Goal: Task Accomplishment & Management: Complete application form

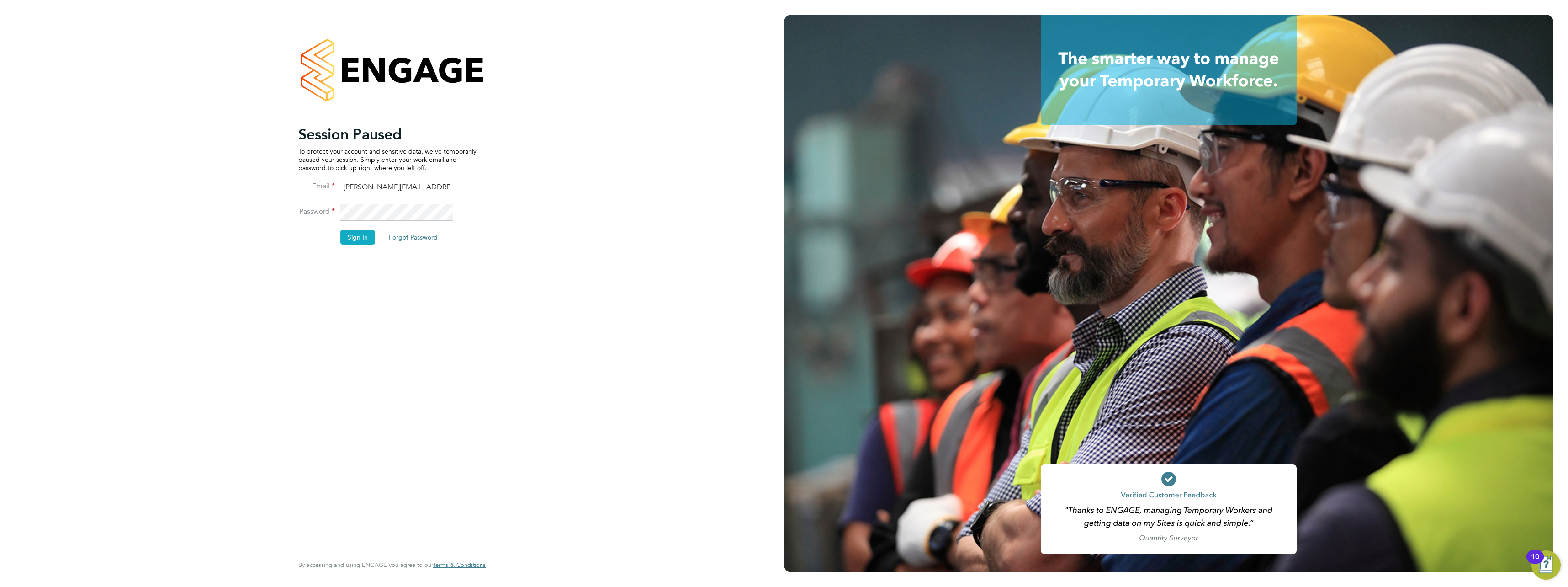
click at [351, 241] on button "Sign In" at bounding box center [357, 237] width 35 height 15
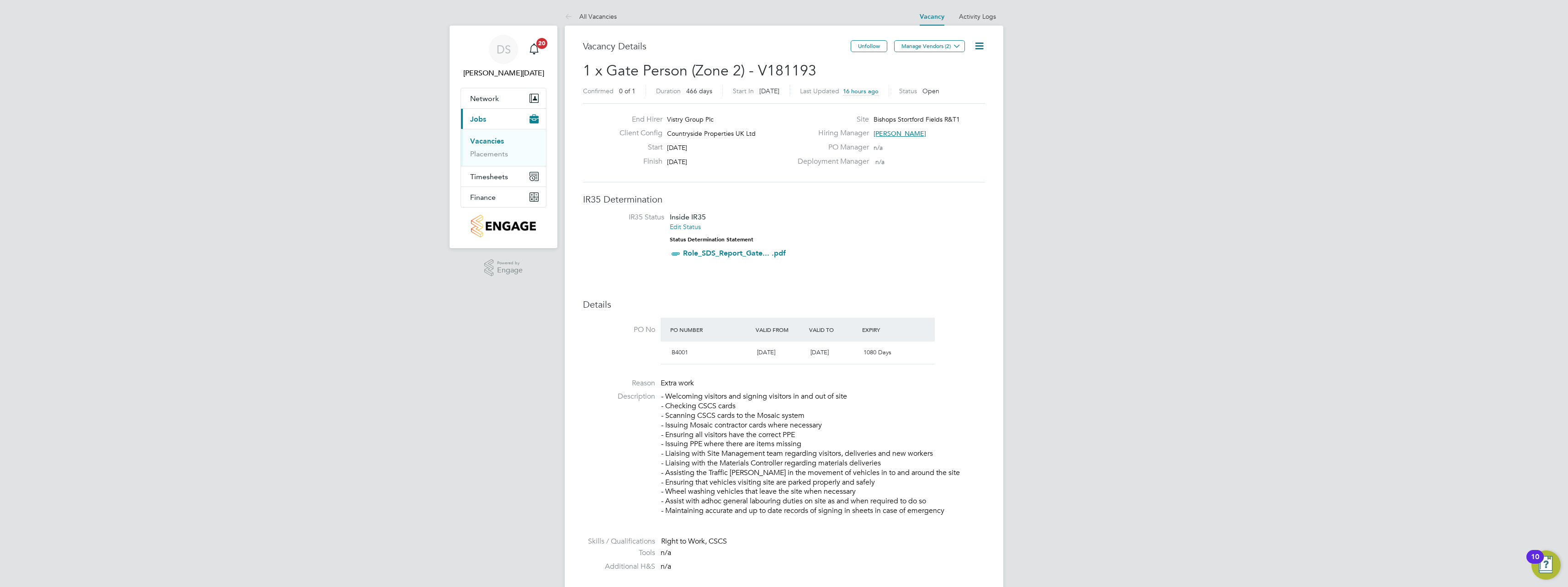
click at [485, 140] on link "Vacancies" at bounding box center [487, 141] width 34 height 9
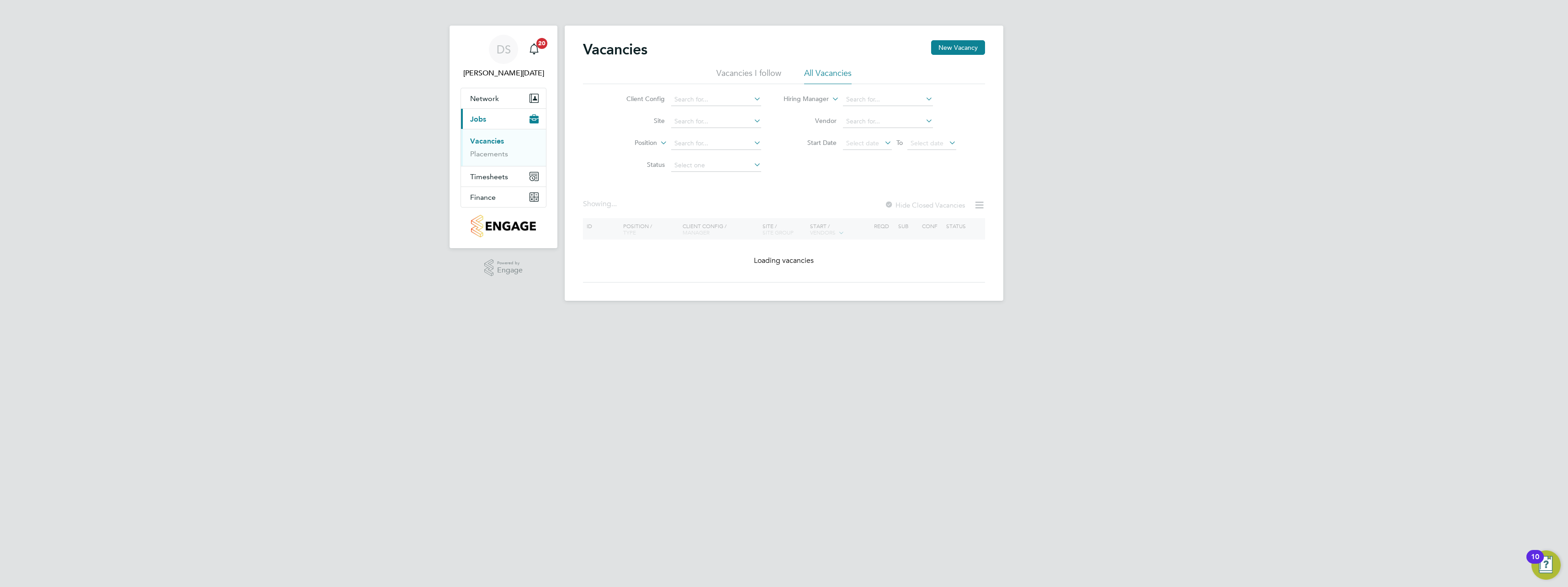
click at [961, 38] on div "Vacancies New Vacancy Vacancies I follow All Vacancies Client Config Site Posit…" at bounding box center [784, 163] width 439 height 275
click at [962, 46] on button "New Vacancy" at bounding box center [958, 47] width 54 height 15
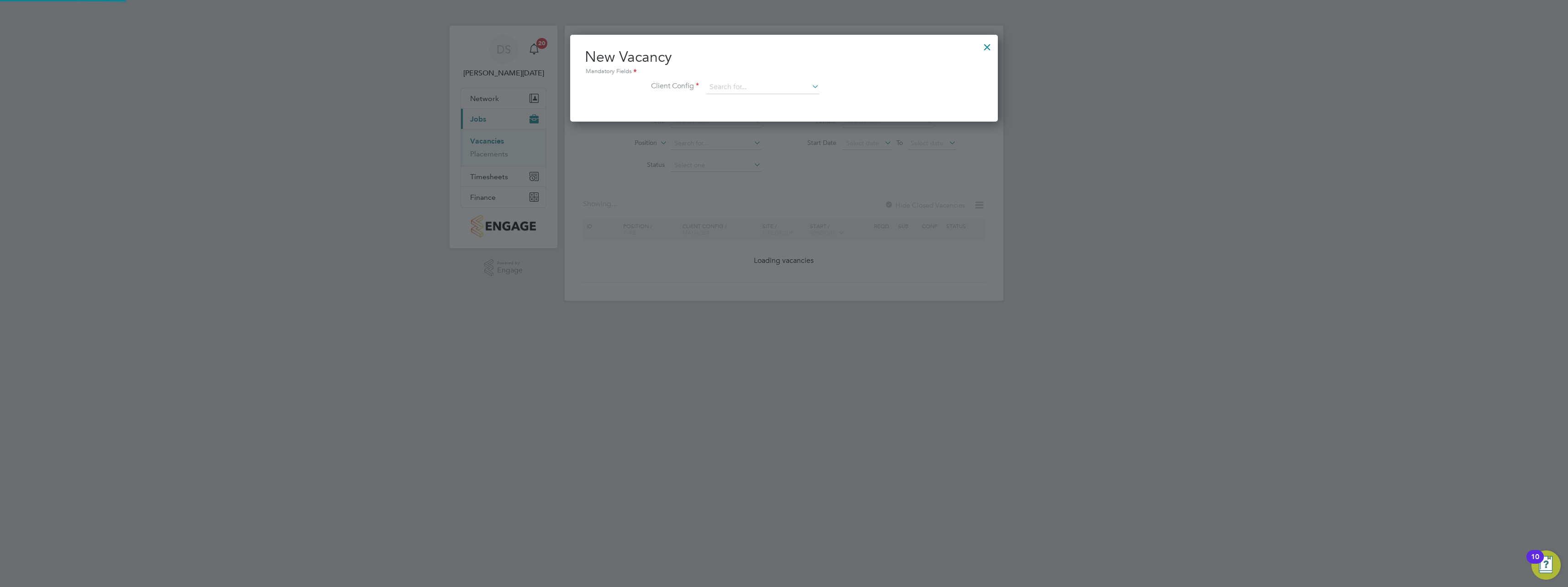
scroll to position [87, 428]
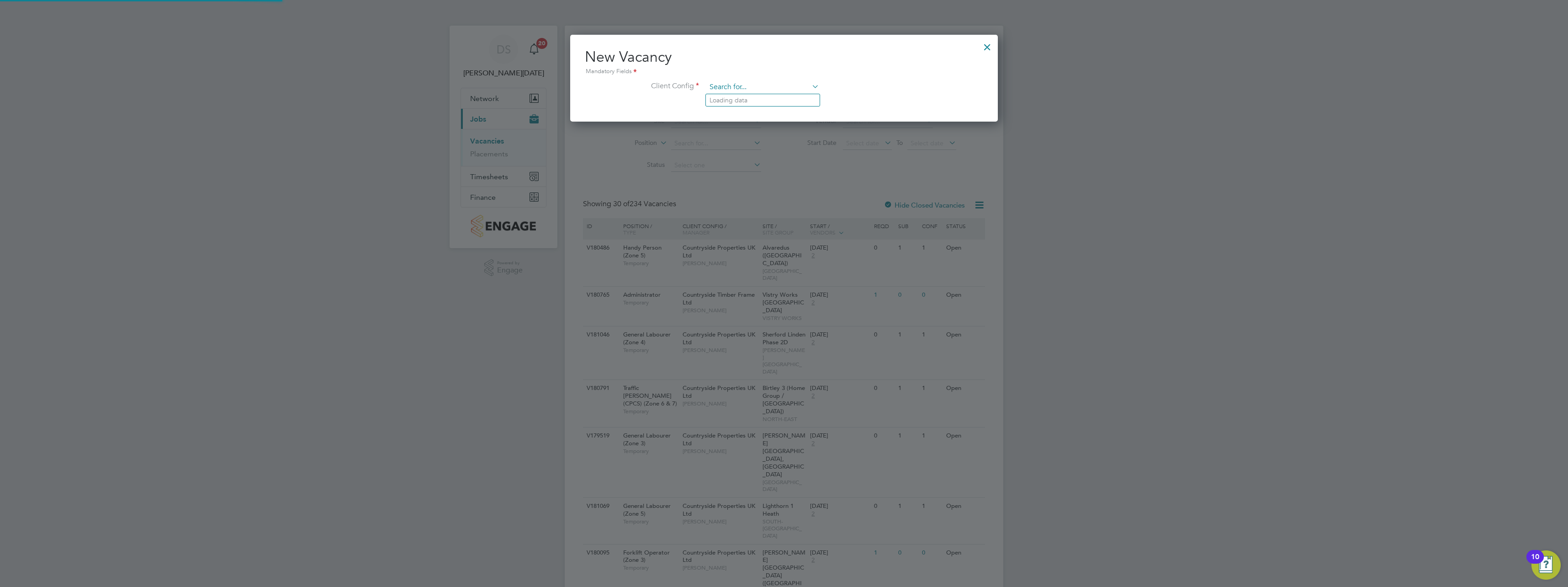
click at [760, 93] on input at bounding box center [762, 87] width 113 height 14
click at [778, 169] on li "Country side Properties UK Ltd" at bounding box center [810, 175] width 207 height 12
type input "Countryside Properties UK Ltd"
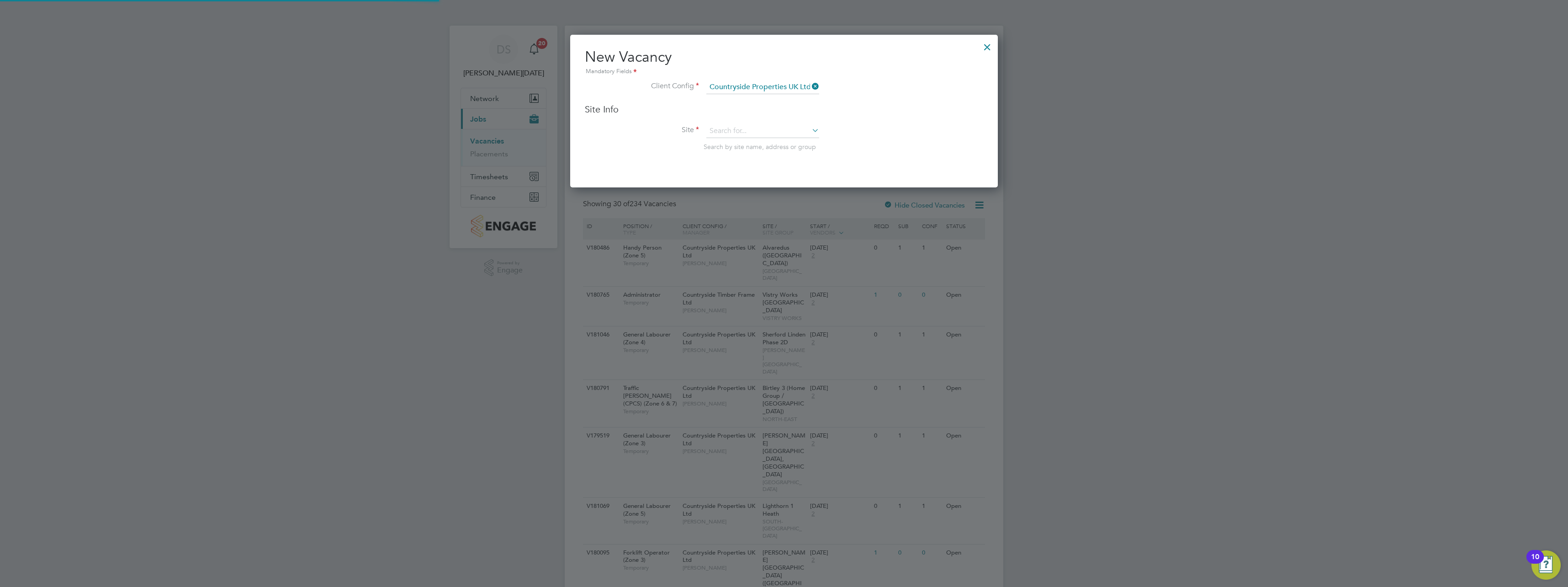
click at [757, 121] on div "Site Info Site Search by site name, address or group" at bounding box center [784, 136] width 399 height 66
click at [760, 131] on input at bounding box center [762, 131] width 113 height 14
click at [759, 142] on li "Bishops Stortford Fields R&T 1" at bounding box center [763, 144] width 114 height 12
type input "Bishops Stortford Fields R&T1"
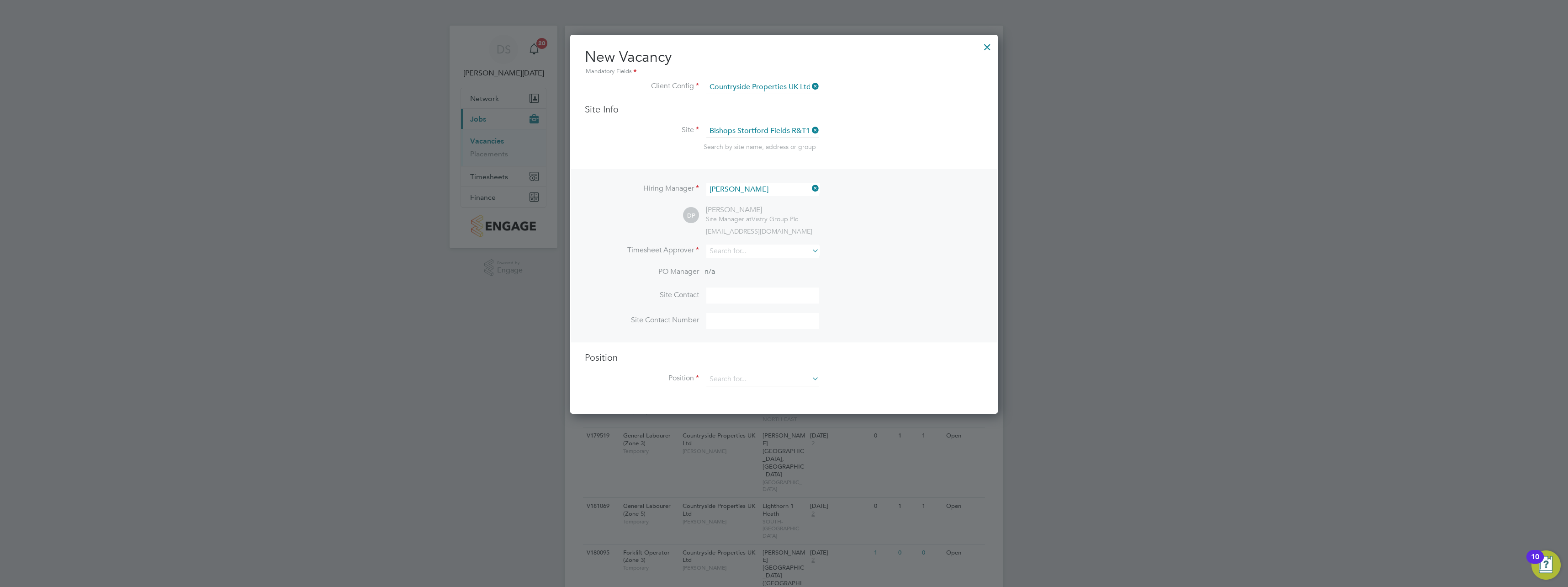
scroll to position [379, 428]
click at [752, 256] on input at bounding box center [762, 251] width 113 height 13
click at [752, 251] on input at bounding box center [762, 251] width 113 height 13
click at [744, 308] on li "[PERSON_NAME]" at bounding box center [765, 314] width 118 height 12
type input "[PERSON_NAME]"
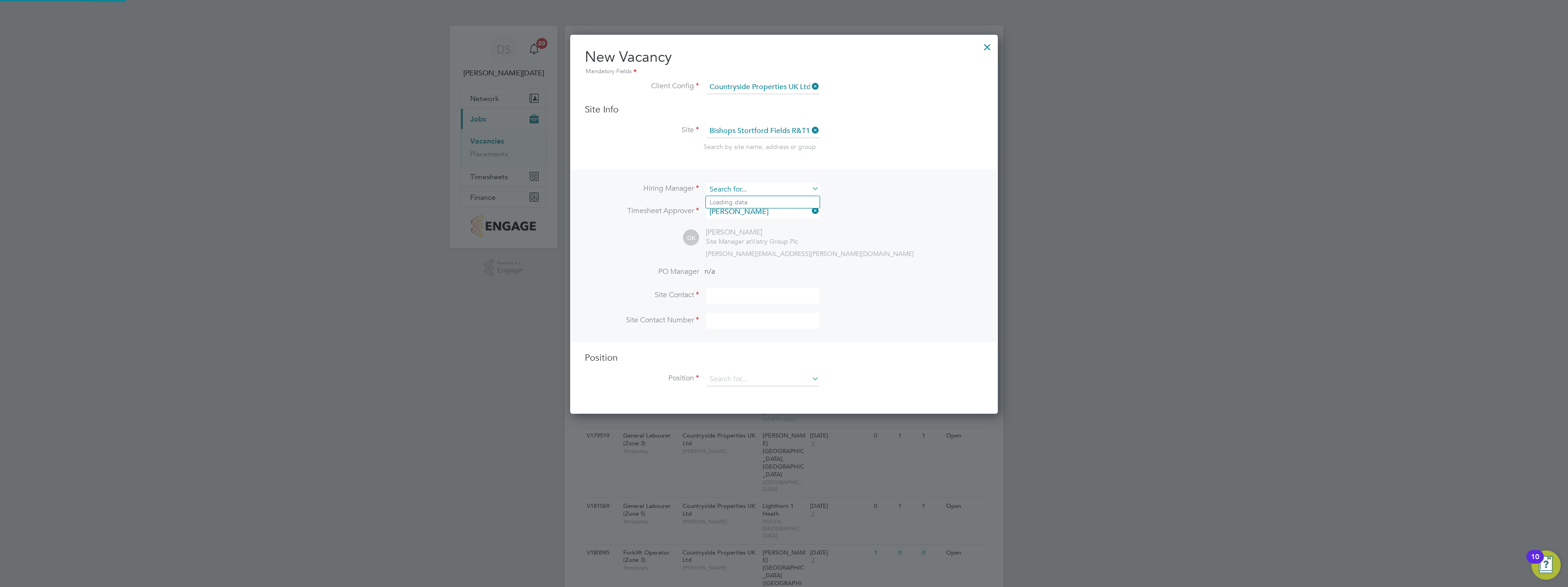
click at [782, 233] on li "[PERSON_NAME]" at bounding box center [765, 239] width 118 height 12
type input "[PERSON_NAME]"
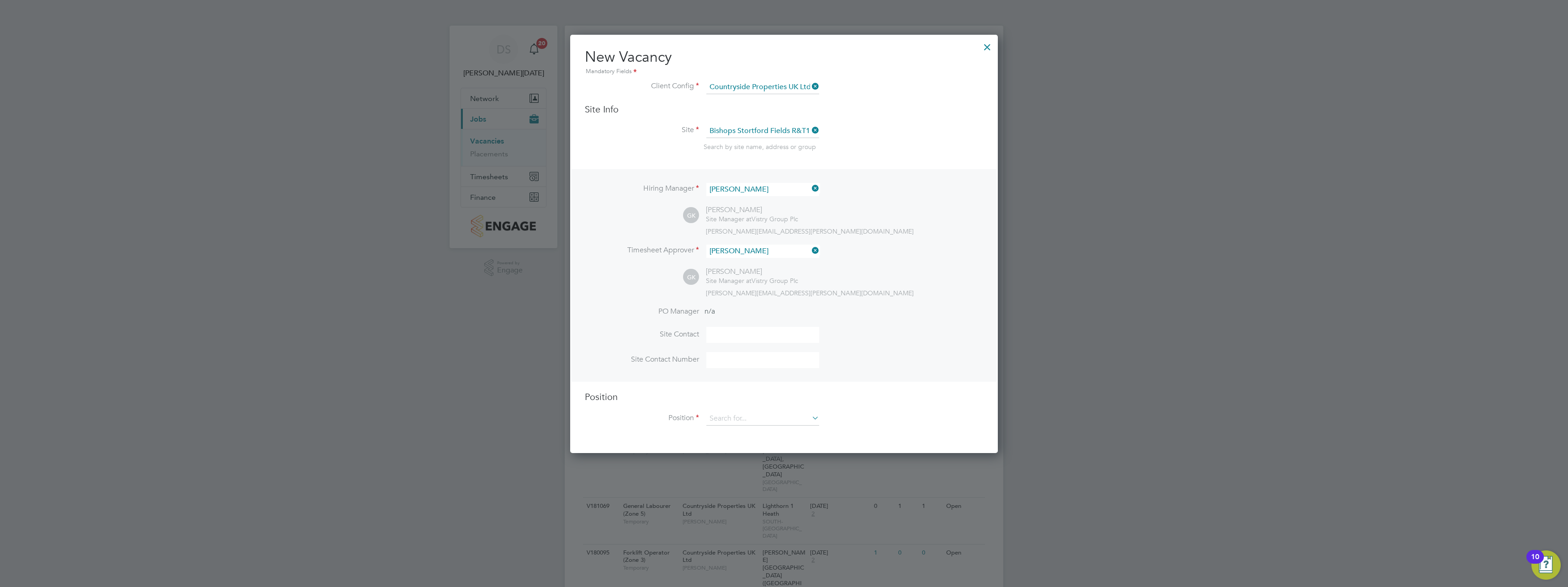
click at [761, 336] on input at bounding box center [762, 335] width 113 height 16
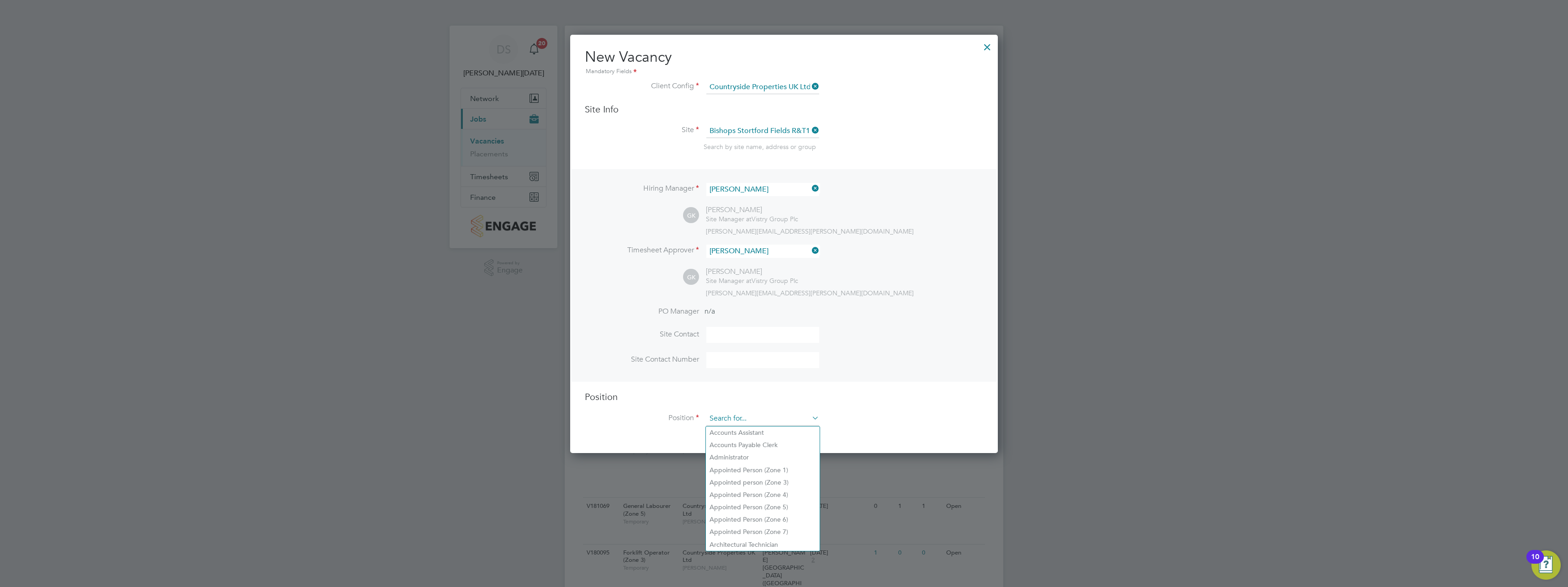
click at [755, 415] on input at bounding box center [762, 418] width 113 height 14
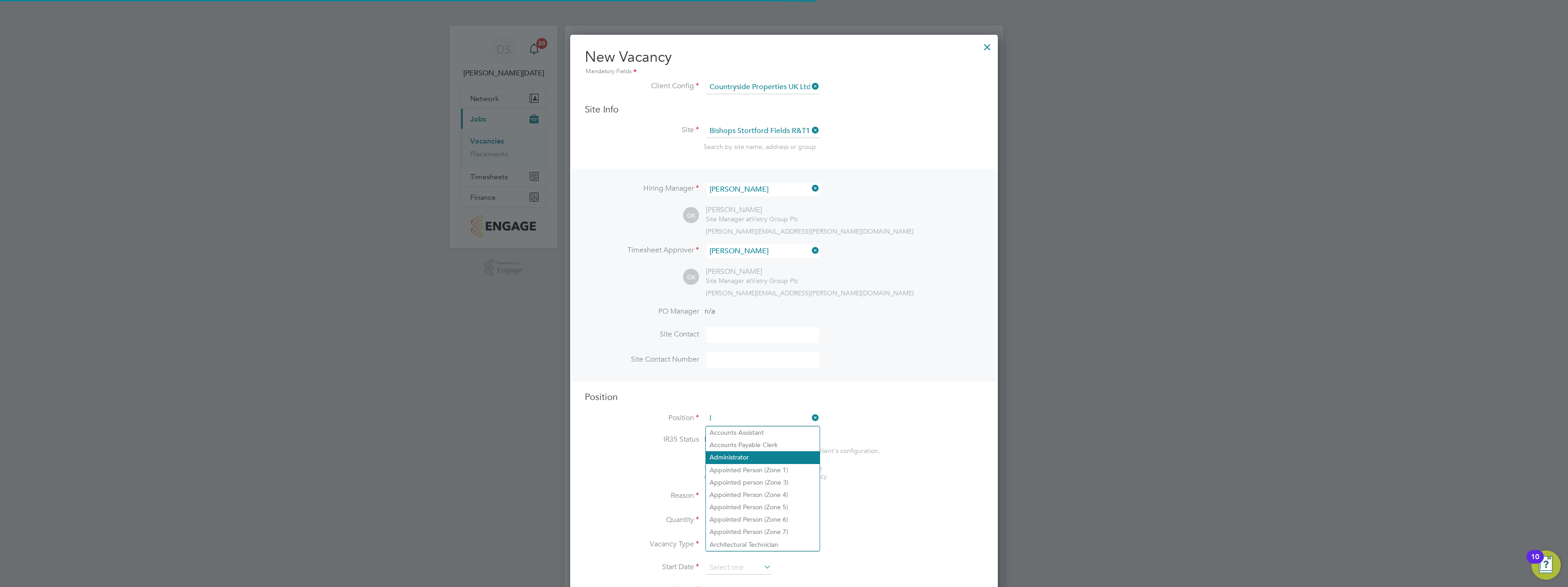
scroll to position [1313, 428]
click at [802, 443] on li "General Lab ourer (Zone 2)" at bounding box center [763, 445] width 114 height 12
type input "General Labourer (Zone 2)"
type textarea "- General labouring duties - Supporting the trades on site - Moving materials a…"
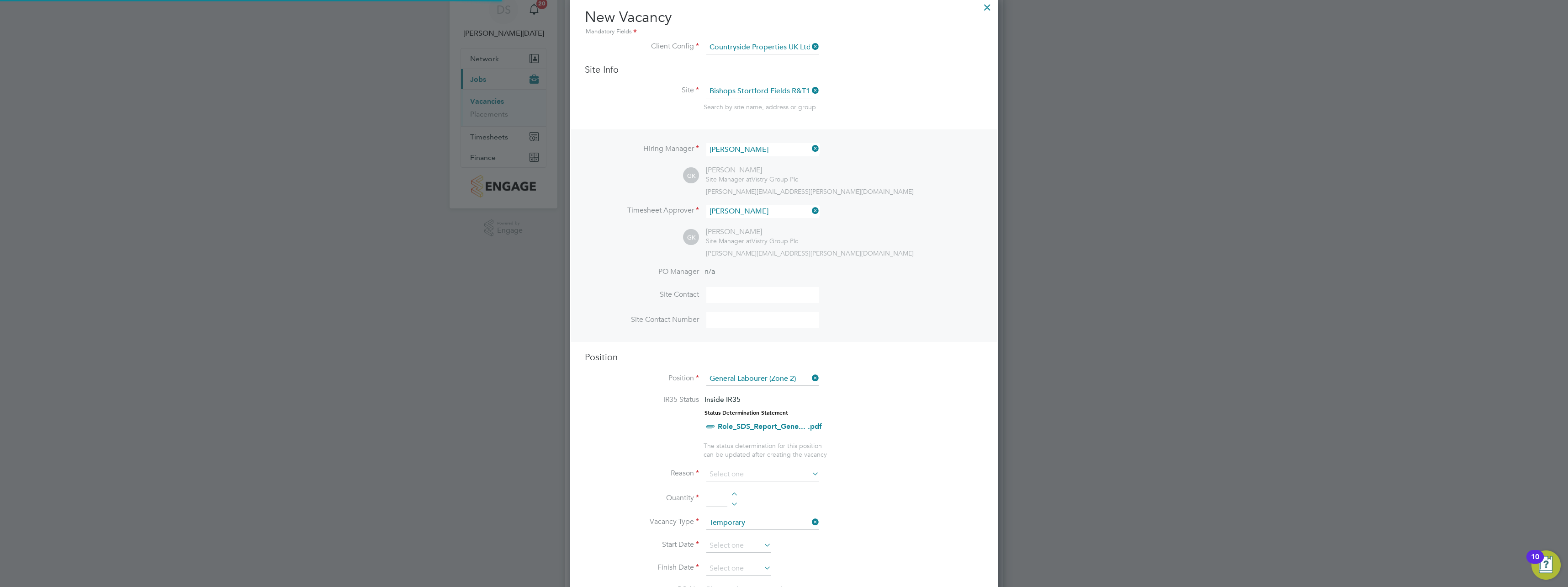
scroll to position [91, 0]
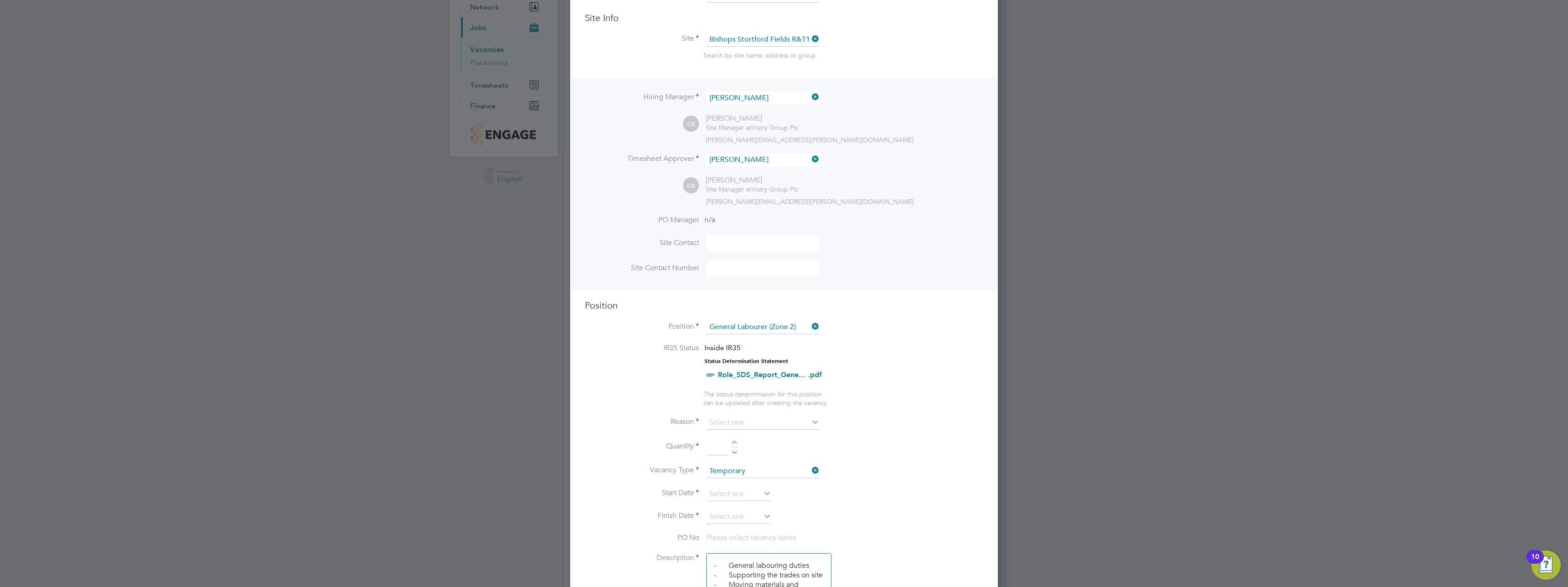
click at [791, 432] on li "Reason" at bounding box center [784, 427] width 399 height 23
click at [760, 459] on li "Extra Work" at bounding box center [763, 460] width 114 height 12
type input "Extra Work"
click at [735, 441] on div at bounding box center [734, 444] width 8 height 7
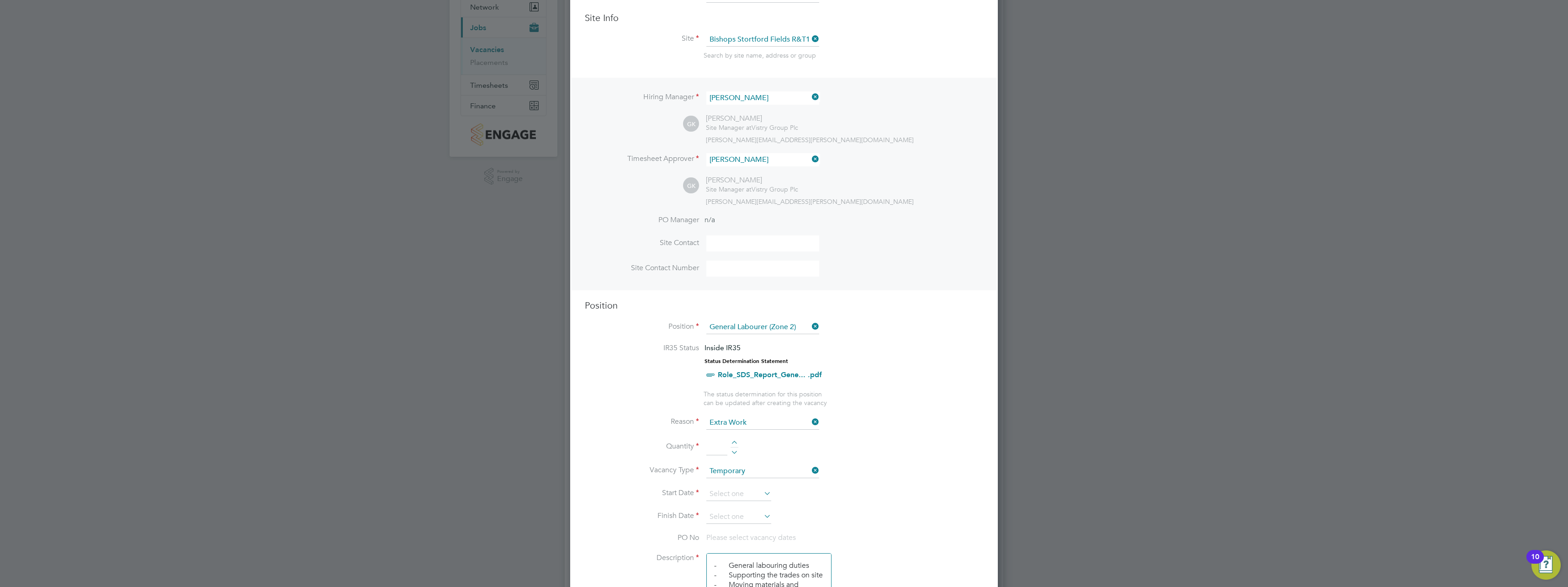
type input "1"
click at [754, 496] on input at bounding box center [738, 494] width 65 height 14
click at [753, 403] on span "24" at bounding box center [756, 396] width 18 height 18
type input "[DATE]"
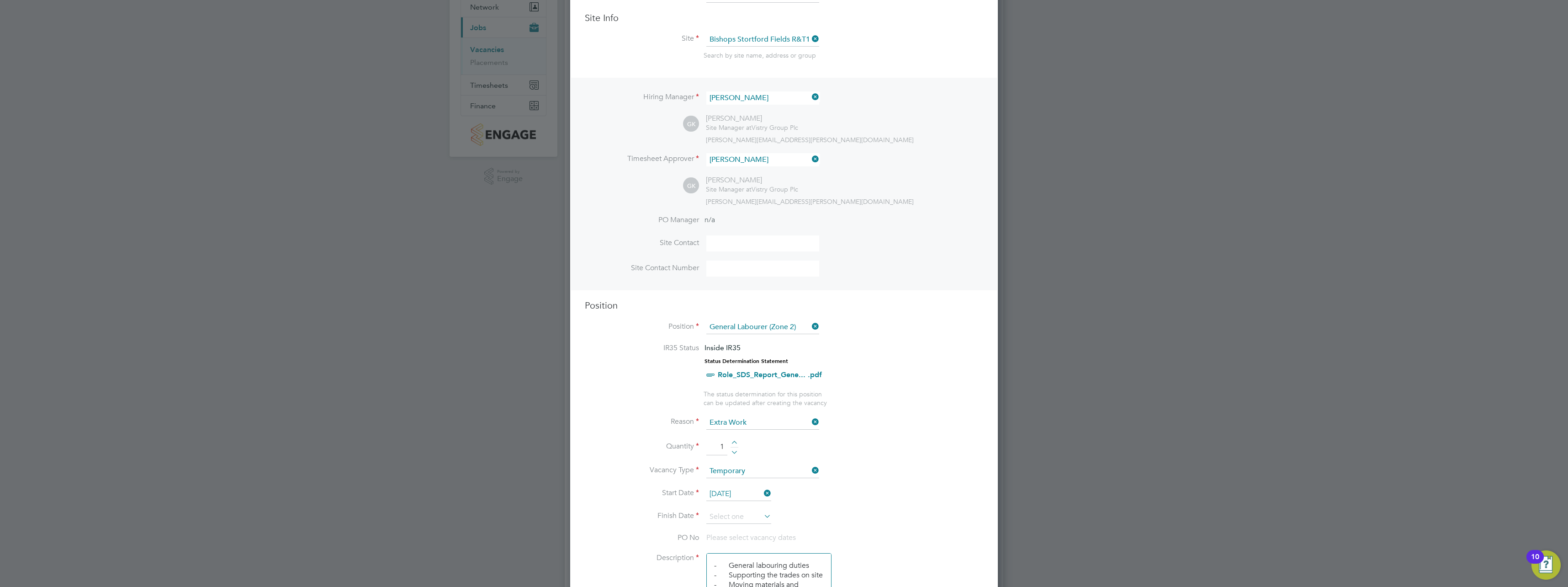
scroll to position [0, 0]
click at [748, 510] on input at bounding box center [738, 517] width 65 height 14
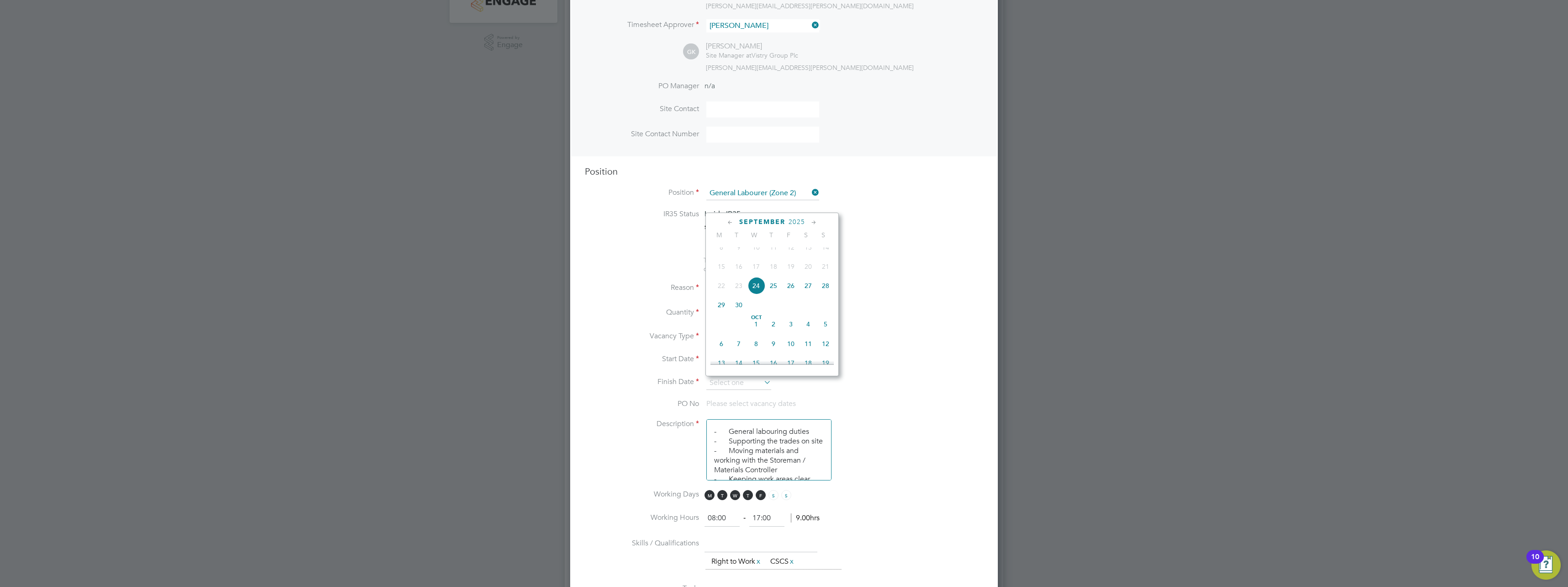
scroll to position [228, 0]
click at [788, 349] on span "10" at bounding box center [791, 340] width 18 height 18
type input "[DATE]"
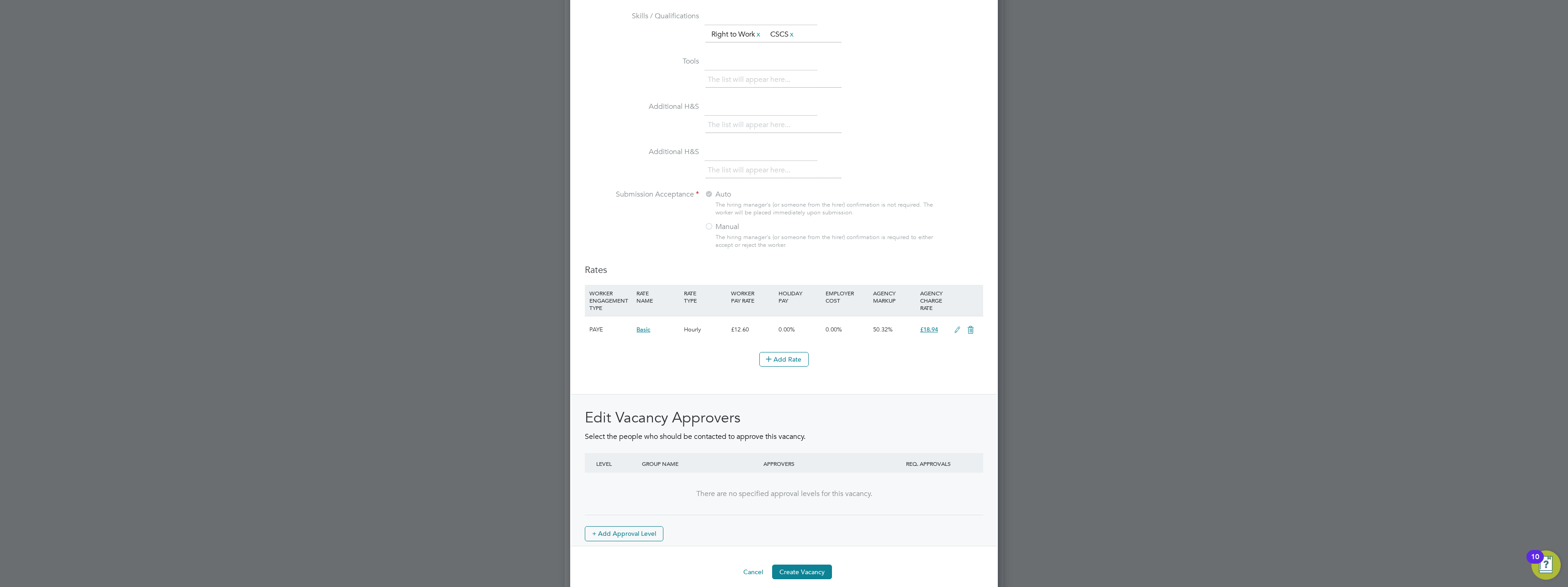
scroll to position [828, 0]
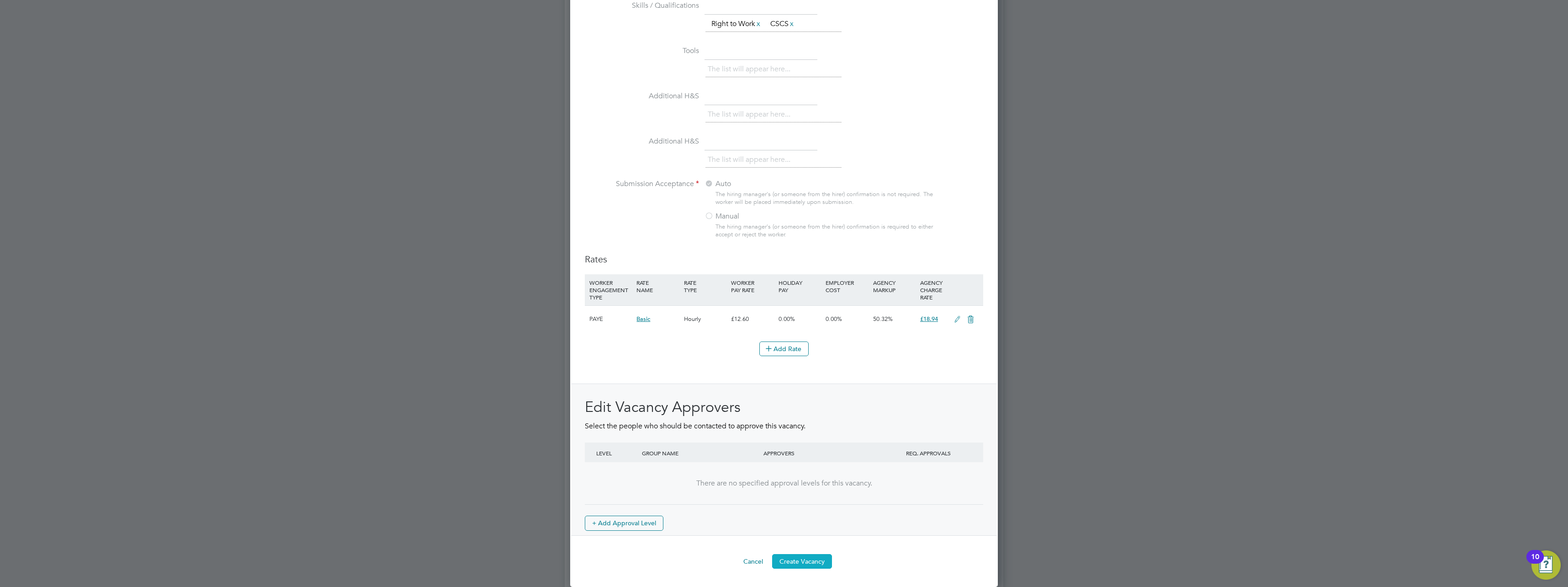
click at [800, 560] on button "Create Vacancy" at bounding box center [802, 561] width 60 height 15
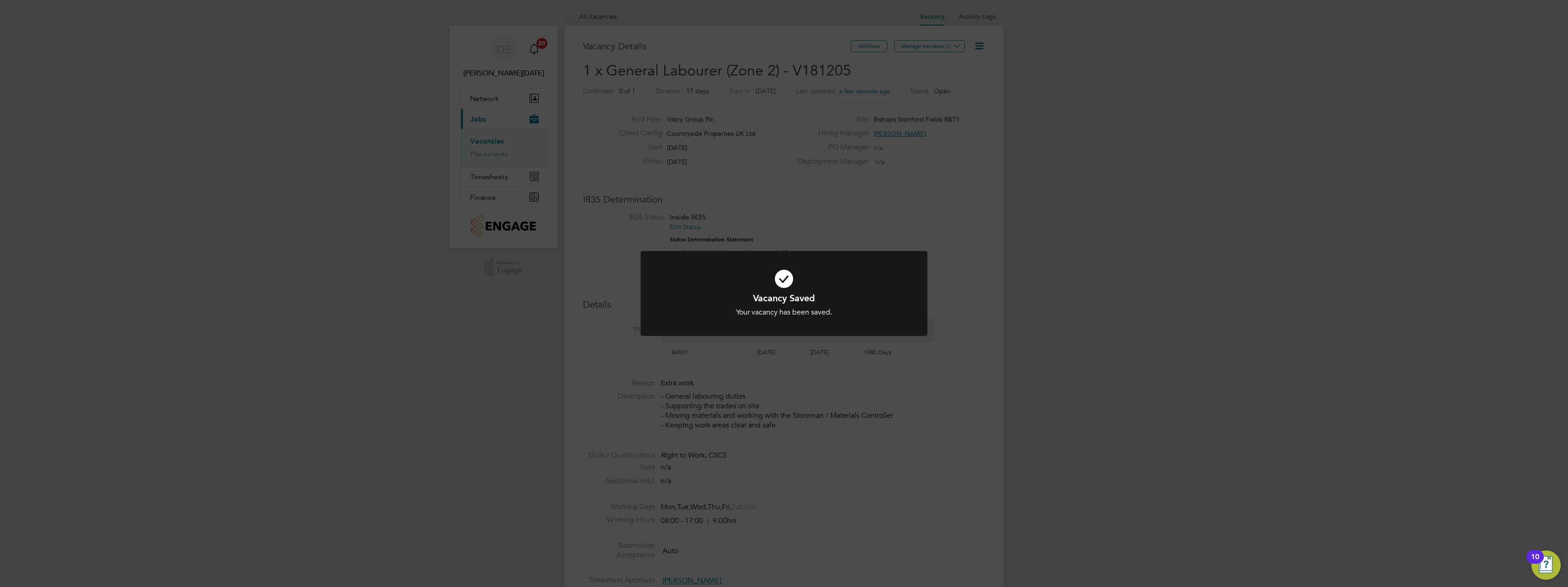
click at [858, 57] on div "Vacancy Saved Your vacancy has been saved. Cancel Okay" at bounding box center [784, 294] width 1568 height 587
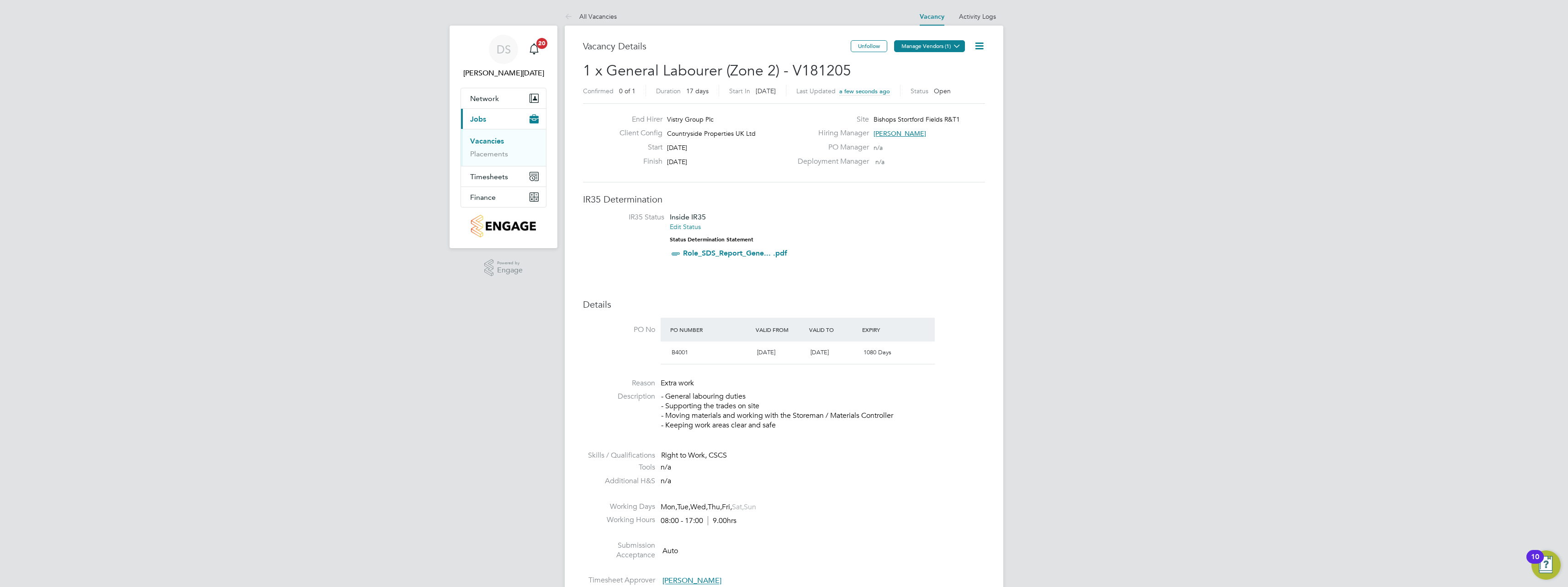
click at [914, 47] on button "Manage Vendors (1)" at bounding box center [929, 46] width 71 height 12
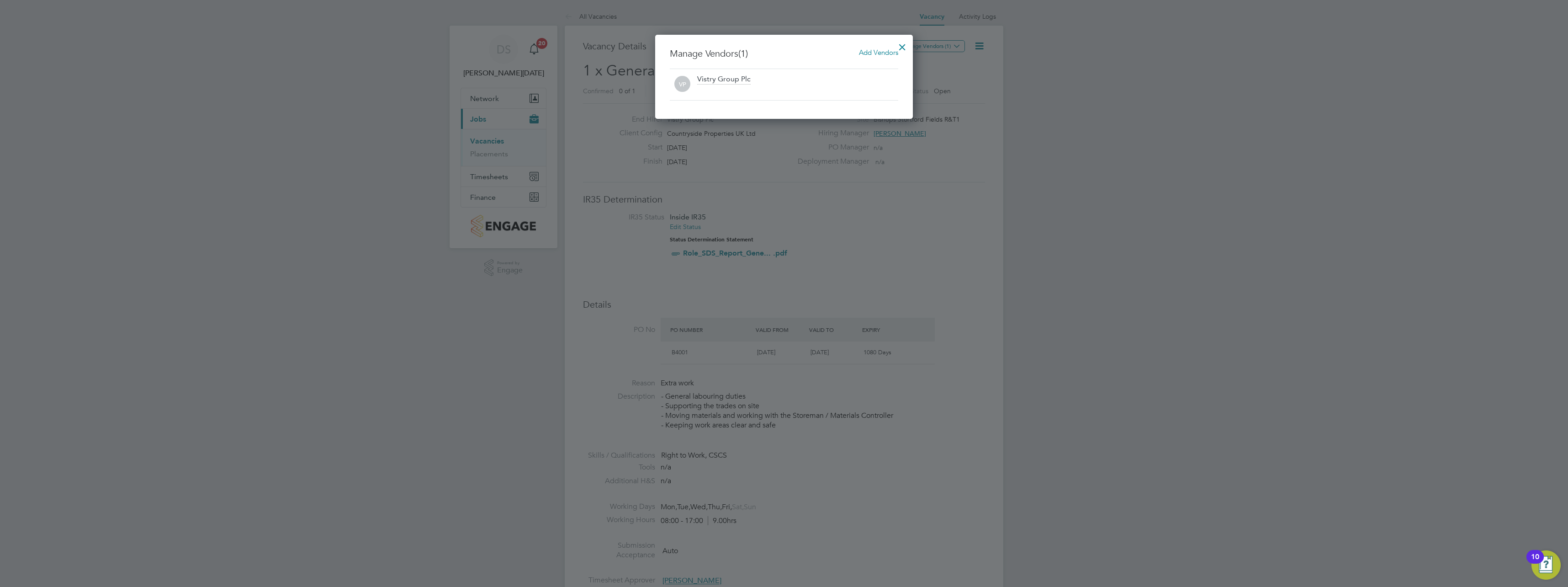
click at [866, 52] on span "Add Vendors" at bounding box center [878, 52] width 40 height 9
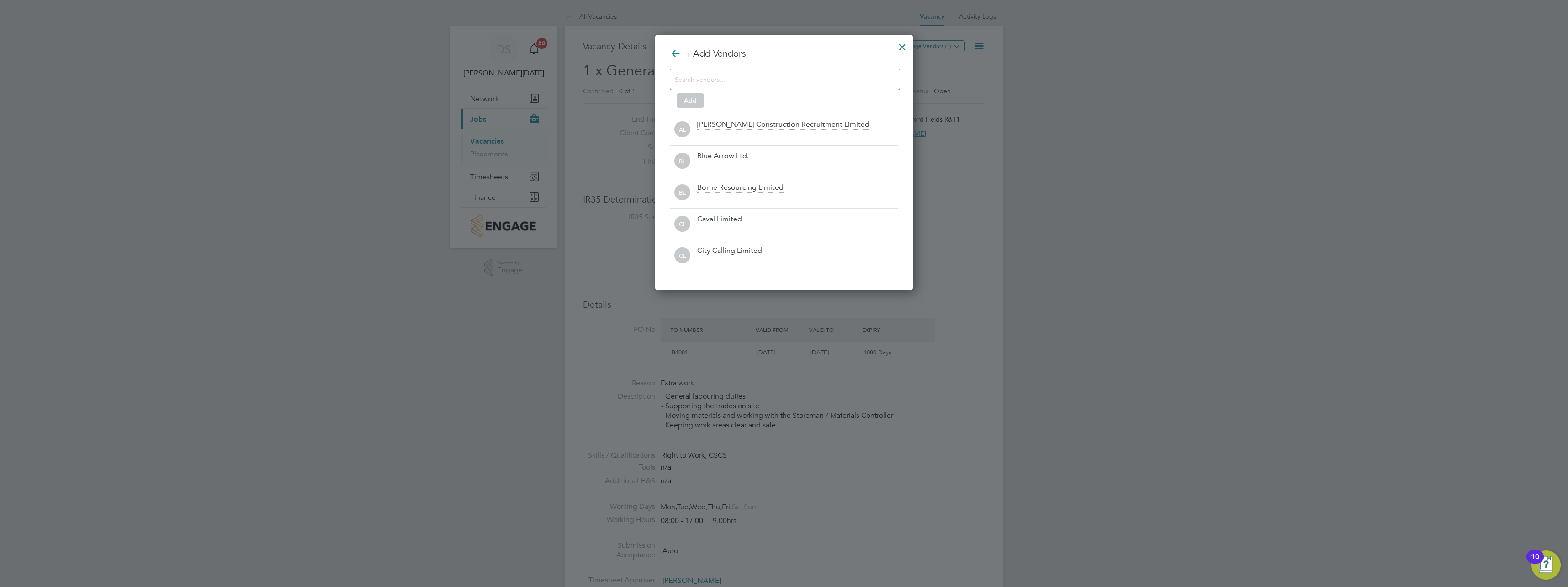
click at [827, 89] on div at bounding box center [785, 79] width 230 height 21
click at [823, 83] on input at bounding box center [778, 79] width 206 height 12
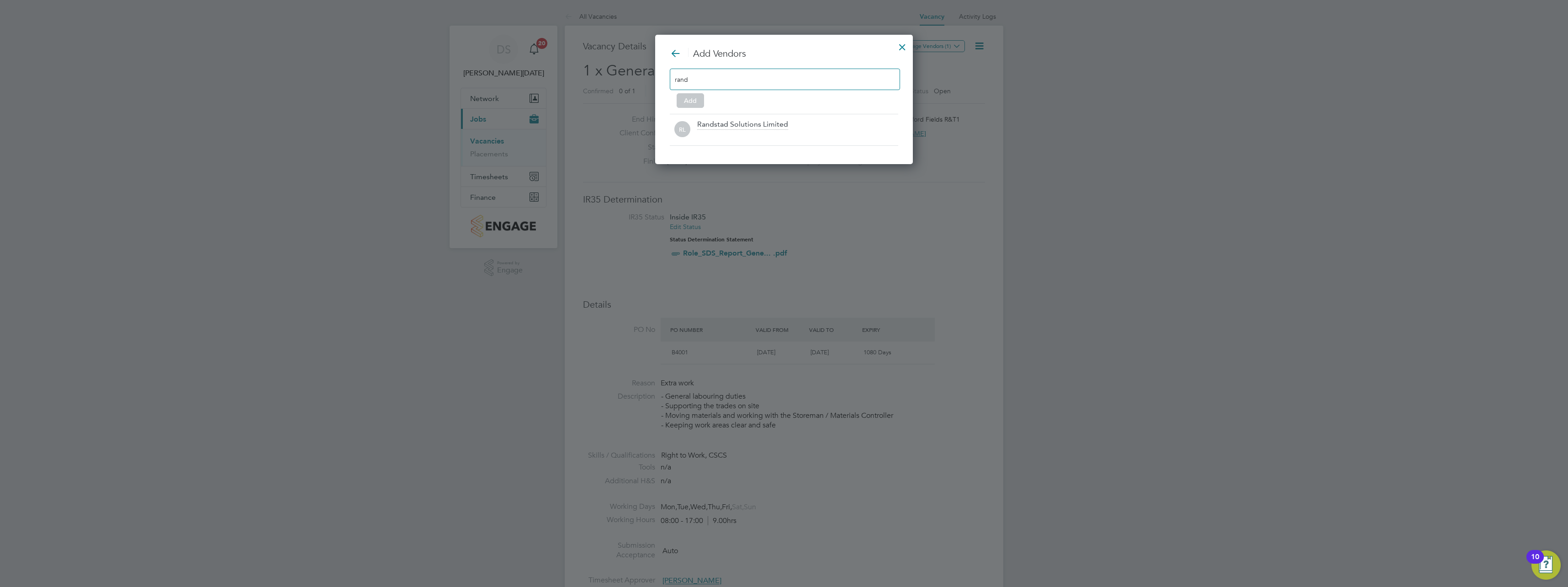
type input "rand"
click at [0, 0] on icon at bounding box center [0, 0] width 0 height 0
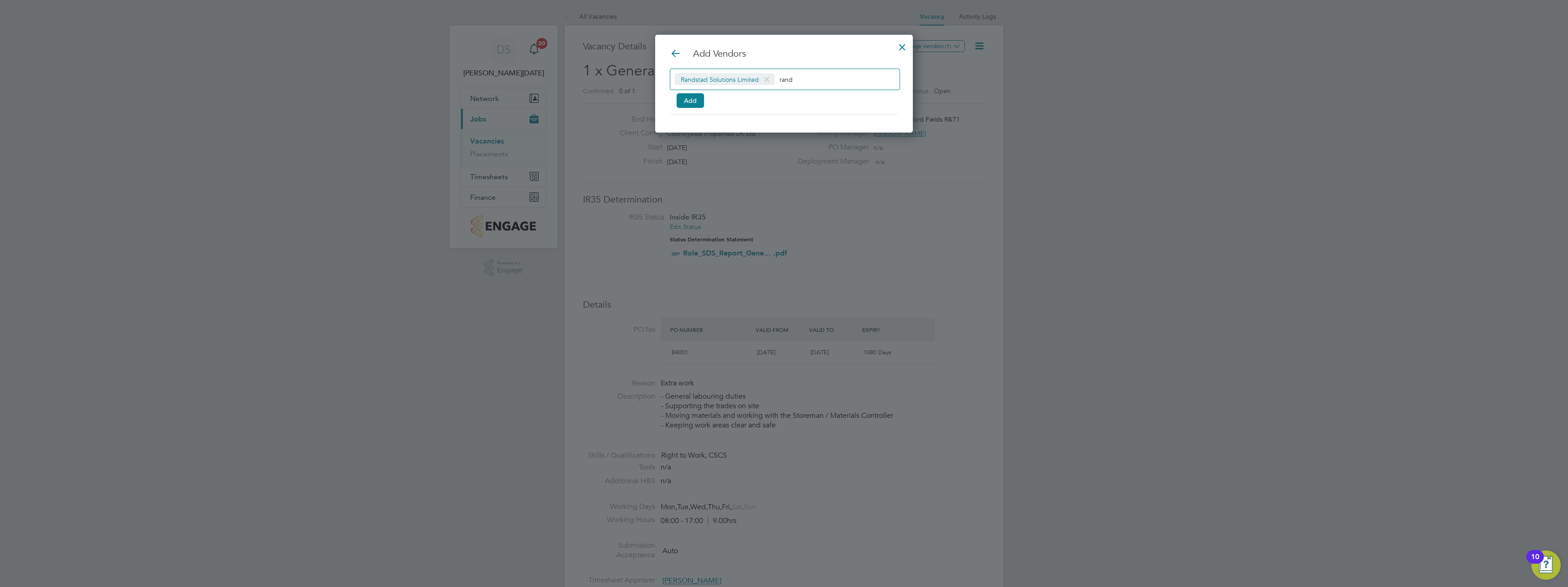
drag, startPoint x: 685, startPoint y: 103, endPoint x: 706, endPoint y: 103, distance: 21.0
click at [685, 103] on button "Add" at bounding box center [690, 100] width 27 height 15
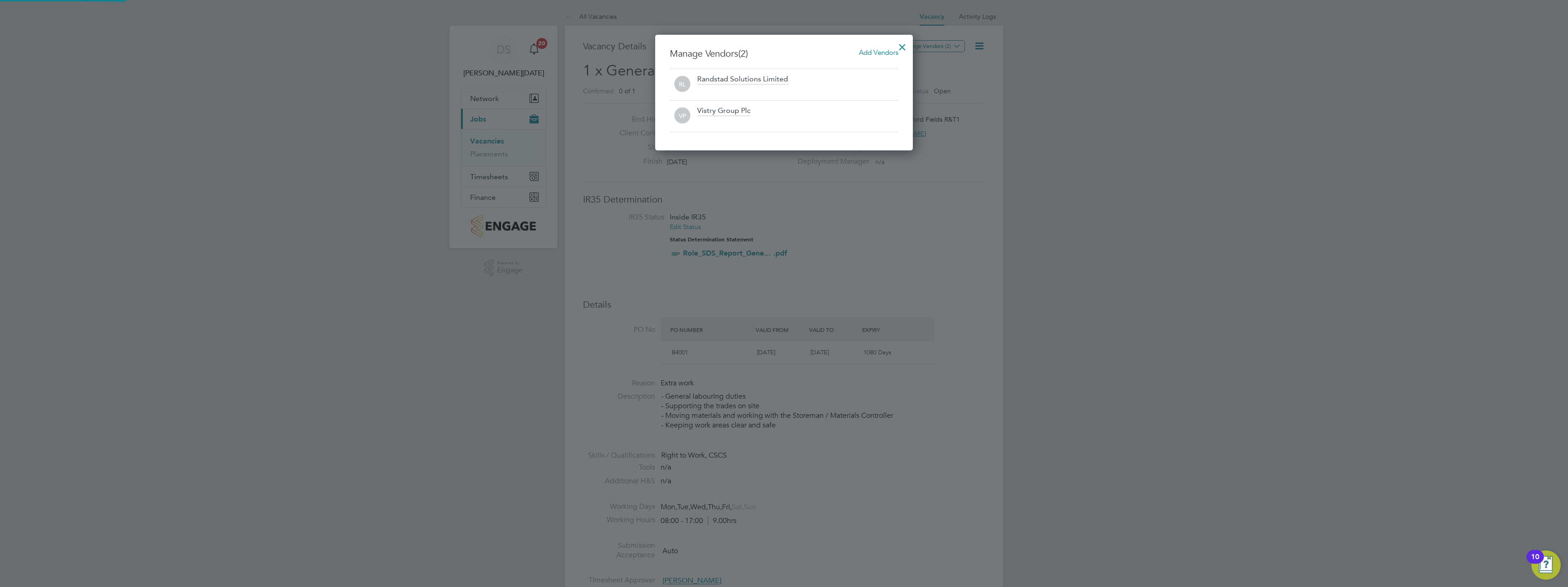
click at [1097, 247] on div at bounding box center [784, 294] width 1568 height 587
click at [905, 41] on div at bounding box center [902, 44] width 16 height 16
